Goal: Task Accomplishment & Management: Use online tool/utility

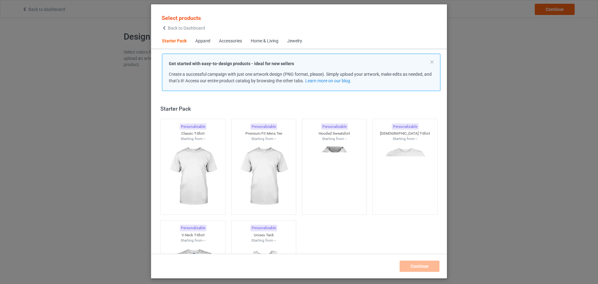
scroll to position [8, 0]
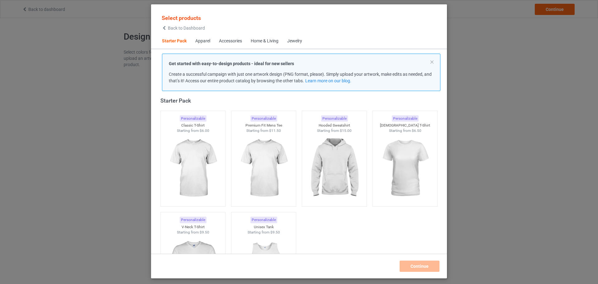
click at [560, 103] on div "Select products Back to Dashboard Starter Pack Apparel Accessories Home & Livin…" at bounding box center [299, 142] width 598 height 284
click at [273, 40] on div "Home & Living" at bounding box center [265, 41] width 28 height 6
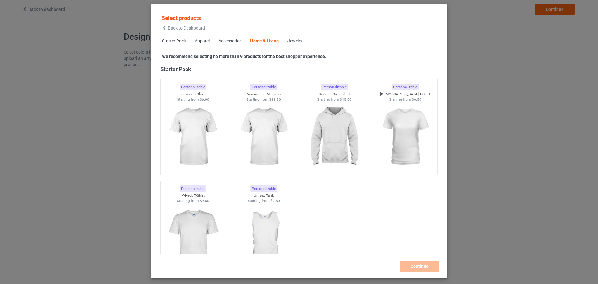
scroll to position [2808, 0]
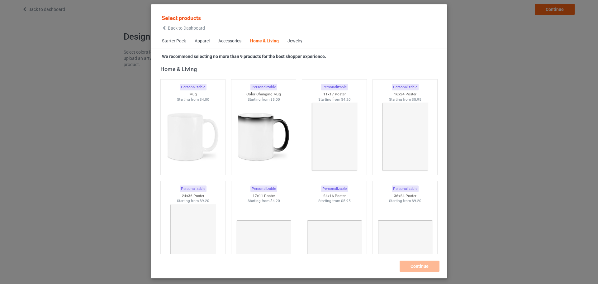
click at [200, 44] on div "Apparel" at bounding box center [202, 41] width 15 height 6
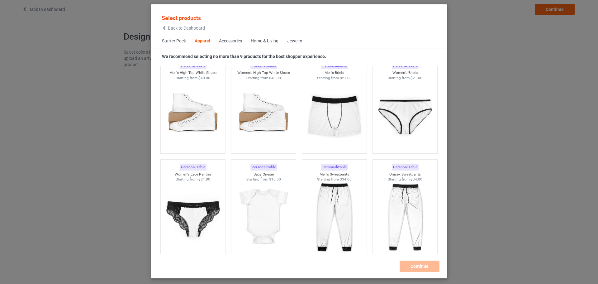
scroll to position [772, 0]
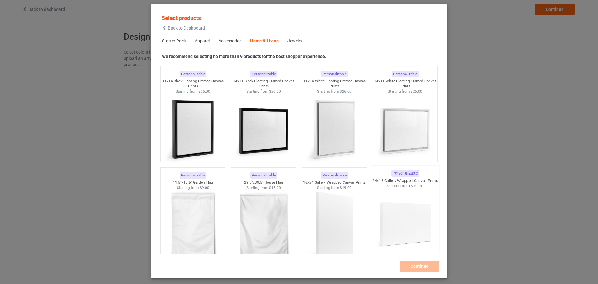
scroll to position [4549, 0]
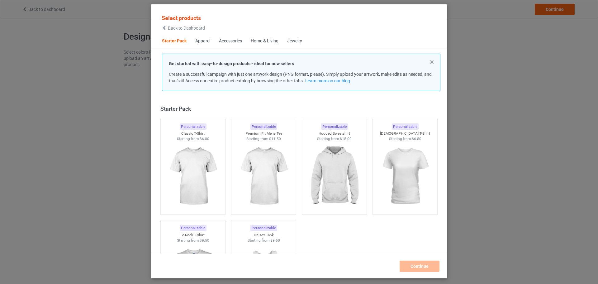
click at [262, 40] on div "Home & Living" at bounding box center [265, 41] width 28 height 6
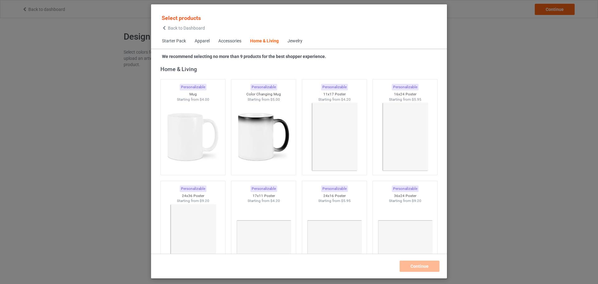
click at [296, 40] on div "Jewelry" at bounding box center [294, 41] width 15 height 6
click at [298, 40] on div "Jewelry" at bounding box center [294, 41] width 15 height 6
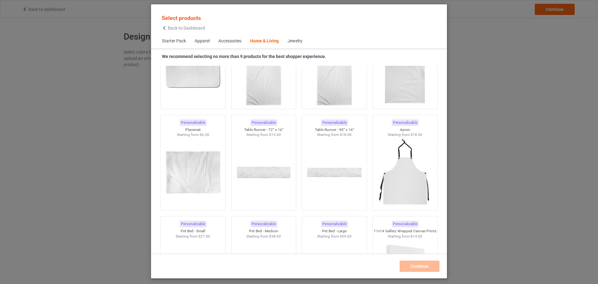
scroll to position [4137, 0]
